Goal: Transaction & Acquisition: Subscribe to service/newsletter

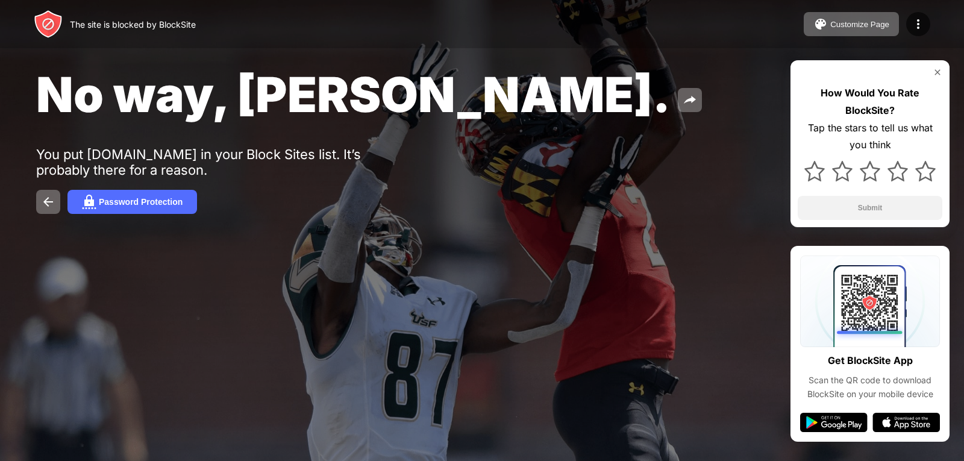
click at [36, 196] on div "No way, [PERSON_NAME]. You put [DOMAIN_NAME] in your Block Sites list. It’s pro…" at bounding box center [482, 139] width 964 height 279
click at [95, 196] on img at bounding box center [89, 202] width 14 height 14
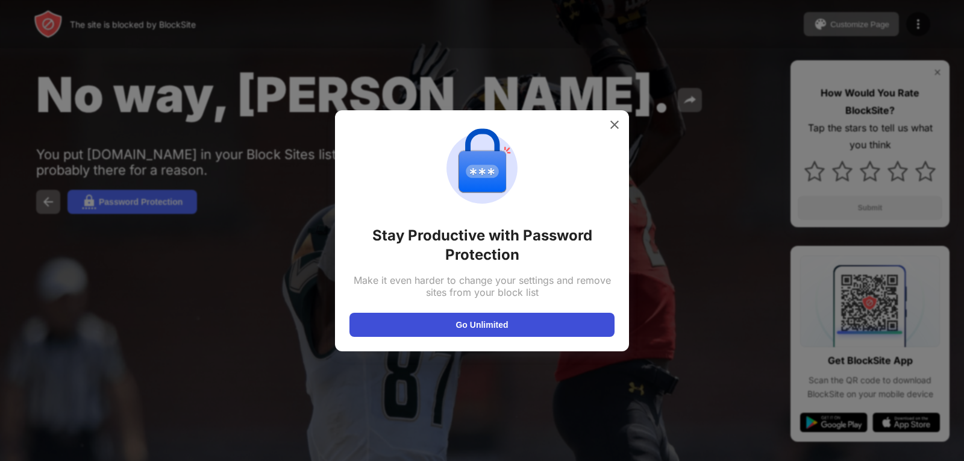
click at [536, 321] on button "Go Unlimited" at bounding box center [481, 325] width 265 height 24
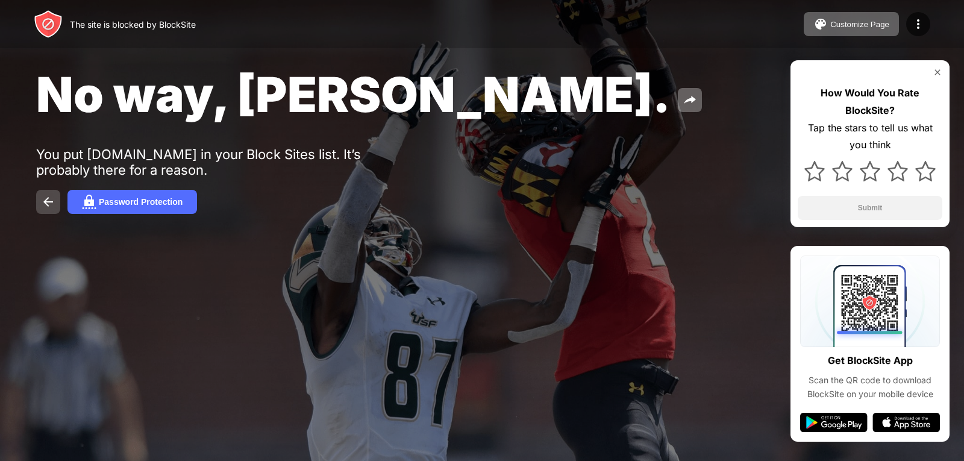
click at [45, 197] on img at bounding box center [48, 202] width 14 height 14
